Goal: Task Accomplishment & Management: Manage account settings

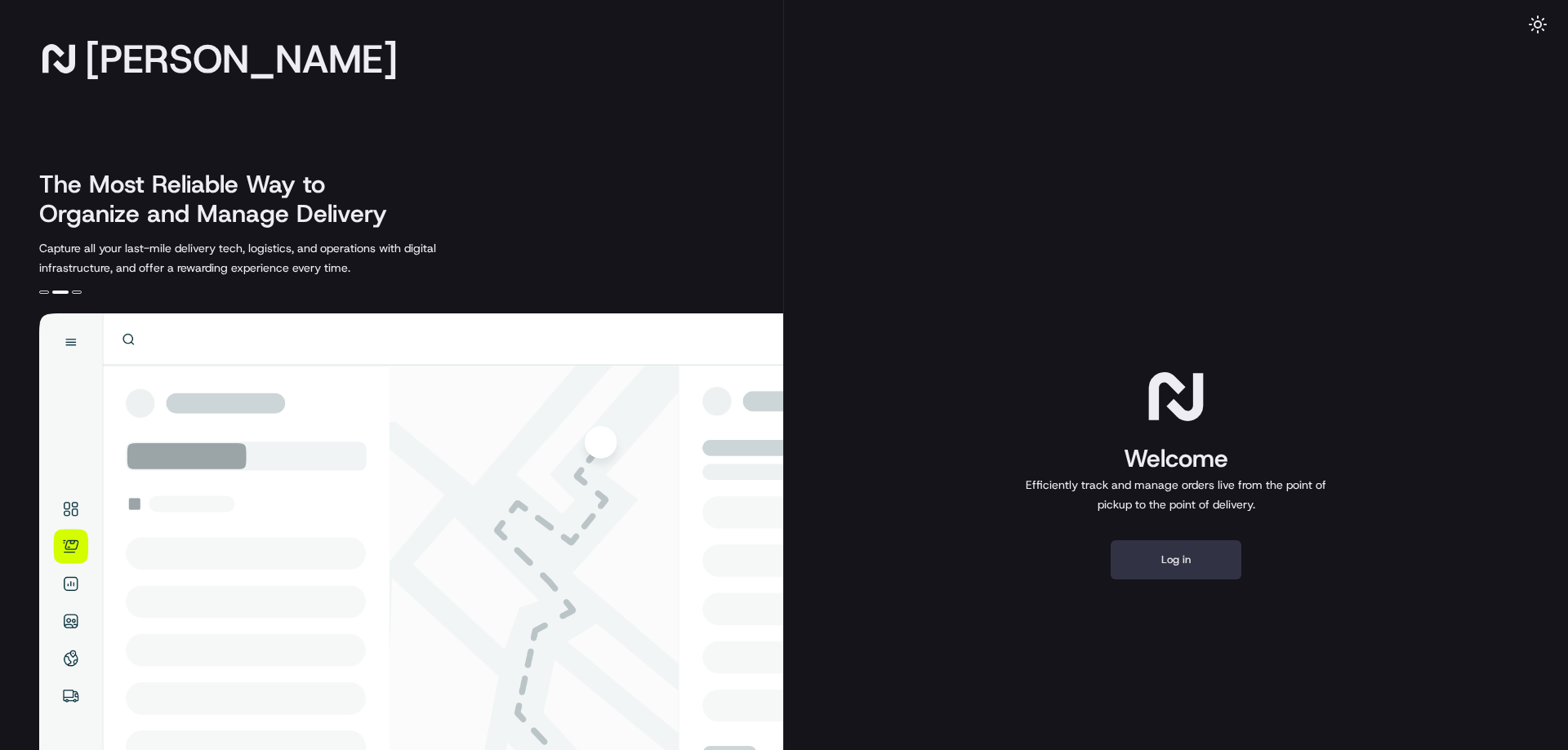
click at [1229, 564] on button "Log in" at bounding box center [1176, 560] width 131 height 39
